Goal: Task Accomplishment & Management: Complete application form

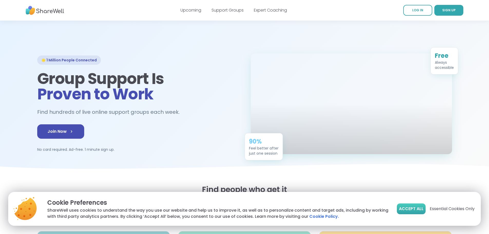
click at [416, 210] on span "Accept All" at bounding box center [411, 209] width 25 height 6
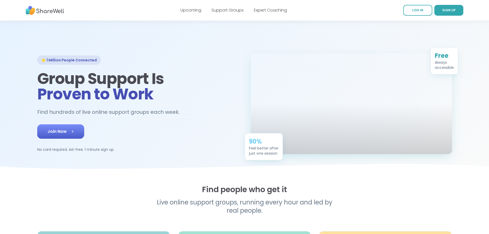
click at [47, 135] on span "Join Now" at bounding box center [60, 131] width 26 height 6
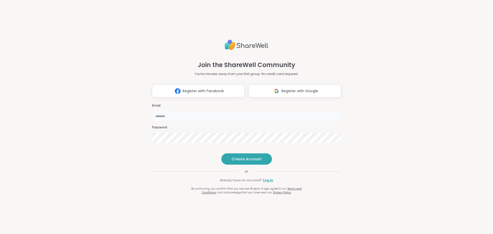
click at [219, 111] on input "email" at bounding box center [246, 116] width 189 height 10
type input "**********"
click at [142, 125] on div "**********" at bounding box center [246, 117] width 493 height 234
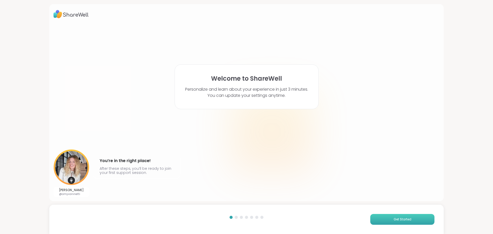
click at [385, 219] on button "Get Started" at bounding box center [402, 219] width 64 height 11
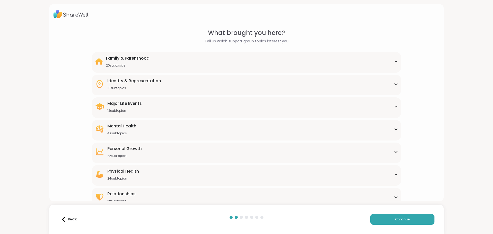
scroll to position [15, 0]
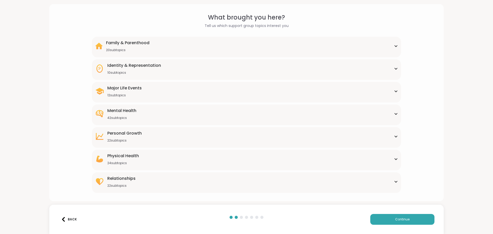
click at [394, 68] on icon at bounding box center [396, 68] width 4 height 3
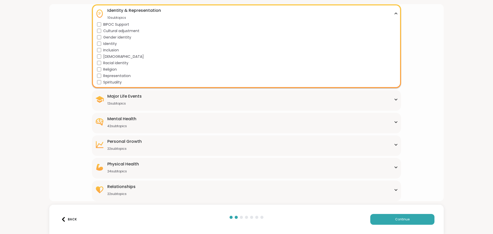
scroll to position [0, 0]
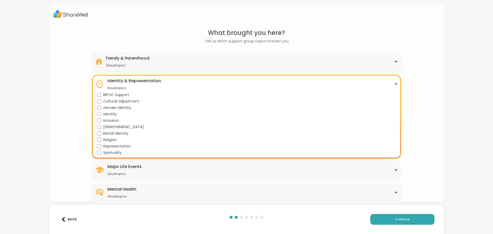
click at [395, 59] on div "Family & Parenthood 20 subtopics Adoption Adoption post-placement Attachment is…" at bounding box center [246, 62] width 309 height 21
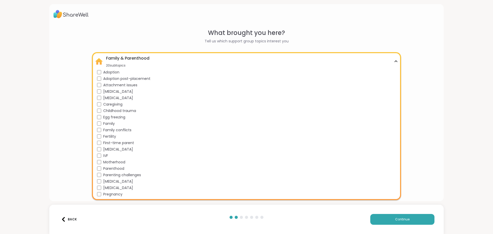
click at [395, 59] on div "Family & Parenthood 20 subtopics Adoption Adoption post-placement Attachment is…" at bounding box center [246, 126] width 309 height 148
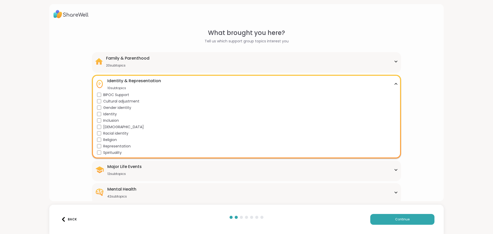
click at [390, 82] on div "Identity & Representation 10 subtopics" at bounding box center [246, 84] width 303 height 12
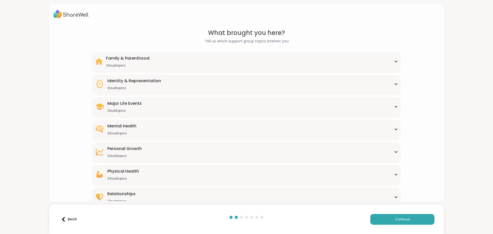
click at [394, 105] on icon at bounding box center [396, 106] width 4 height 3
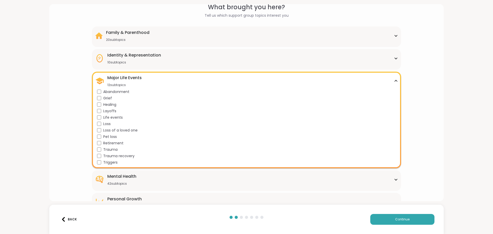
scroll to position [77, 0]
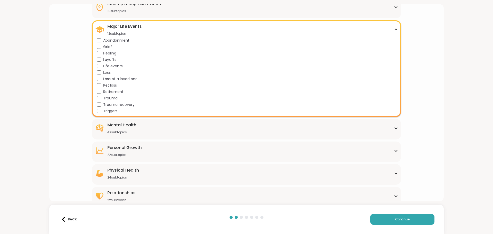
click at [394, 28] on icon at bounding box center [396, 29] width 4 height 3
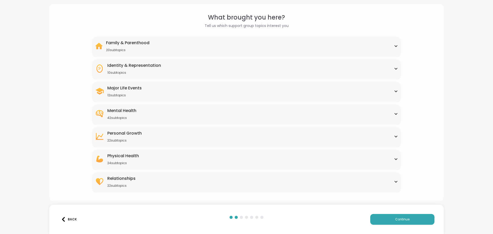
click at [394, 137] on icon at bounding box center [396, 136] width 4 height 3
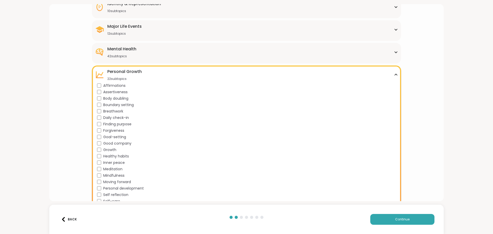
scroll to position [103, 0]
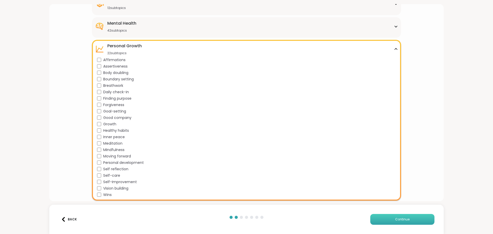
click at [386, 221] on button "Continue" at bounding box center [402, 219] width 64 height 11
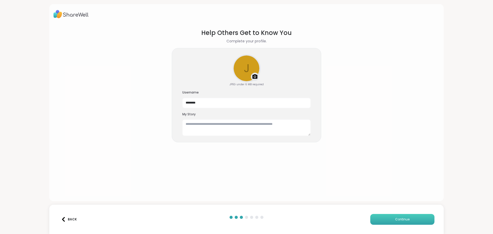
scroll to position [0, 0]
click at [219, 104] on input "********" at bounding box center [246, 103] width 128 height 10
